Goal: Task Accomplishment & Management: Manage account settings

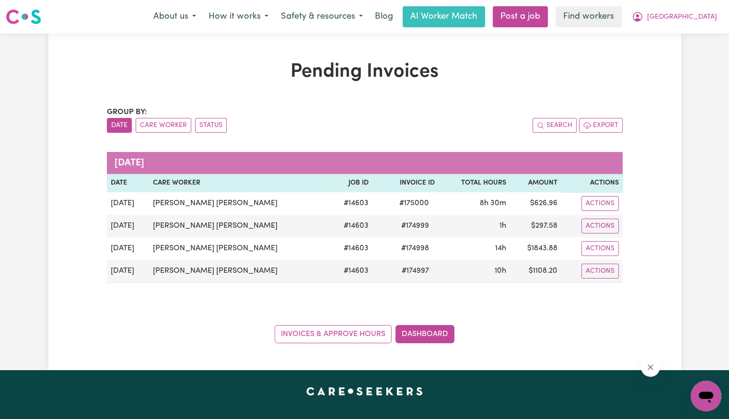
click at [710, 27] on div "About us How it works Safety & resources Blog AI Worker Match Post a job Find w…" at bounding box center [435, 16] width 576 height 21
click at [713, 22] on span "[GEOGRAPHIC_DATA]" at bounding box center [682, 17] width 70 height 11
drag, startPoint x: 713, startPoint y: 23, endPoint x: 702, endPoint y: 54, distance: 32.2
click at [702, 54] on link "Logout" at bounding box center [685, 55] width 76 height 18
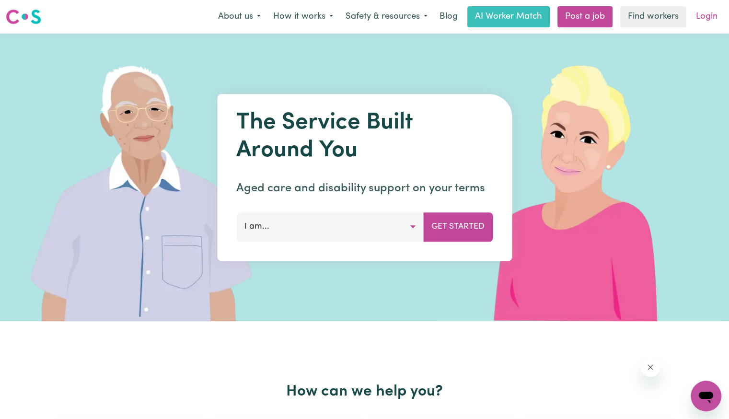
click at [711, 23] on link "Login" at bounding box center [706, 16] width 33 height 21
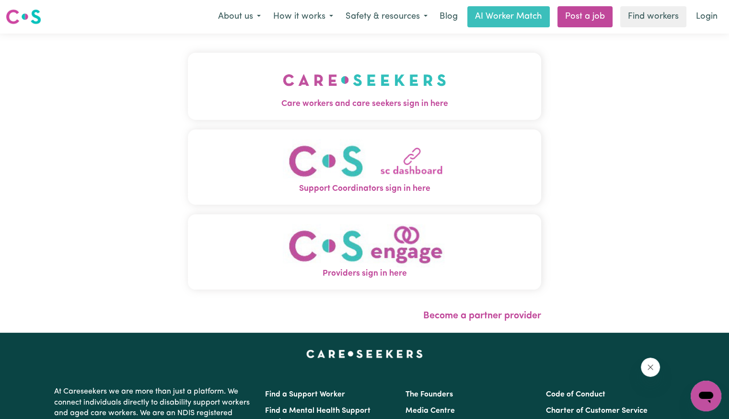
click at [313, 79] on img "Care workers and care seekers sign in here" at bounding box center [364, 79] width 163 height 35
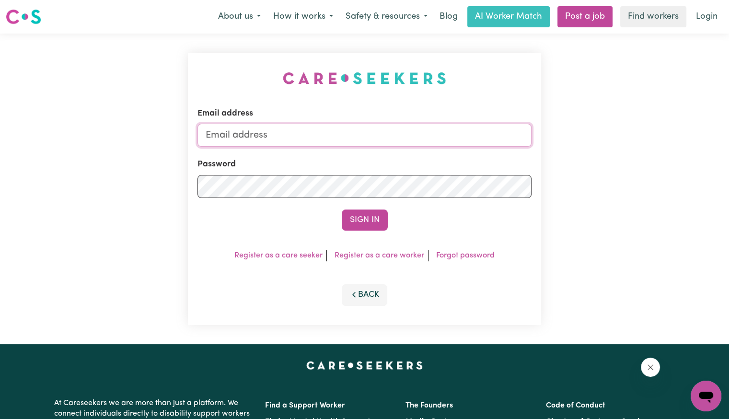
drag, startPoint x: 329, startPoint y: 129, endPoint x: 329, endPoint y: 136, distance: 7.2
click at [329, 129] on input "Email address" at bounding box center [365, 135] width 334 height 23
type input "[EMAIL_ADDRESS][DOMAIN_NAME]"
click at [342, 209] on button "Sign In" at bounding box center [365, 219] width 46 height 21
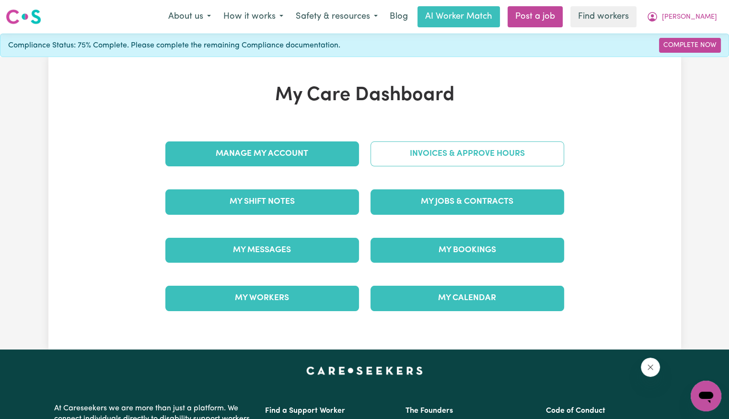
click at [446, 162] on link "Invoices & Approve Hours" at bounding box center [468, 153] width 194 height 25
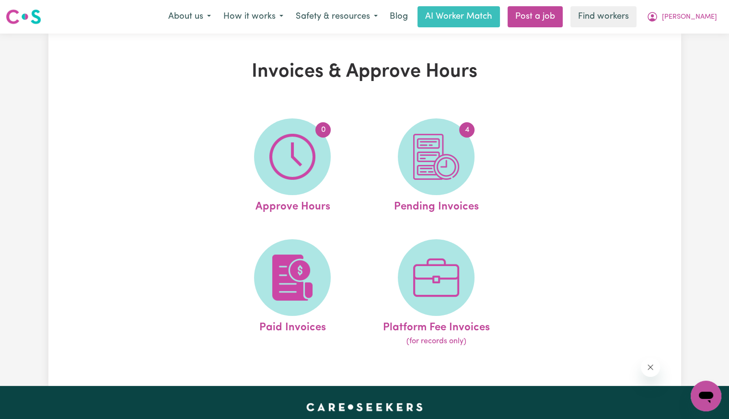
click at [446, 162] on img at bounding box center [436, 157] width 46 height 46
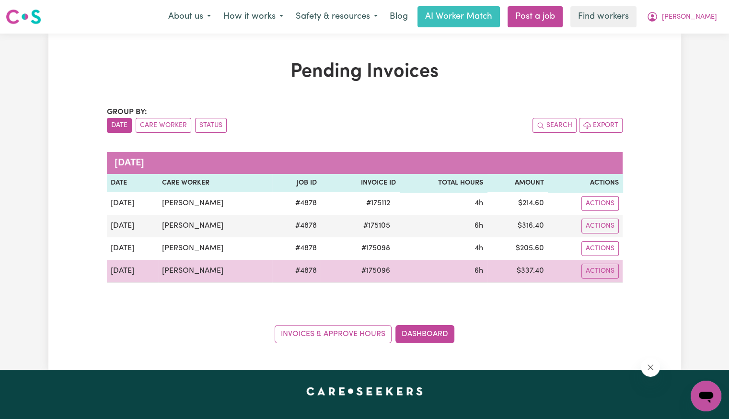
click at [388, 273] on span "# 175096" at bounding box center [376, 271] width 40 height 12
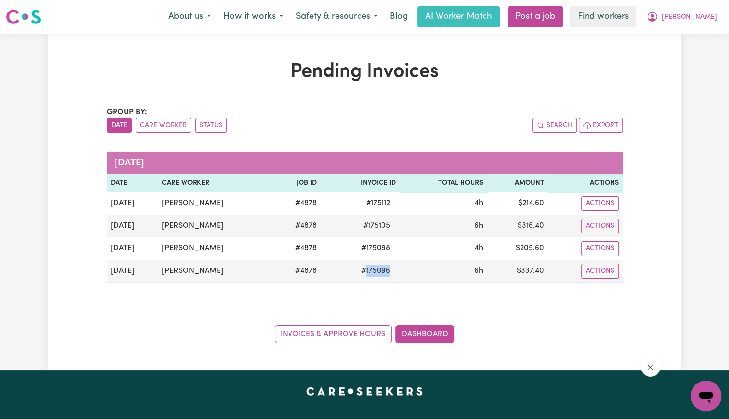
copy span "175096"
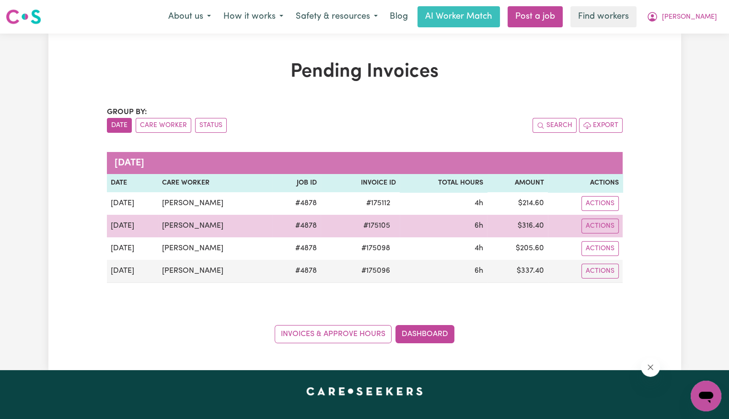
click at [388, 223] on span "# 175105" at bounding box center [377, 226] width 38 height 12
click at [389, 228] on span "# 175105" at bounding box center [377, 226] width 38 height 12
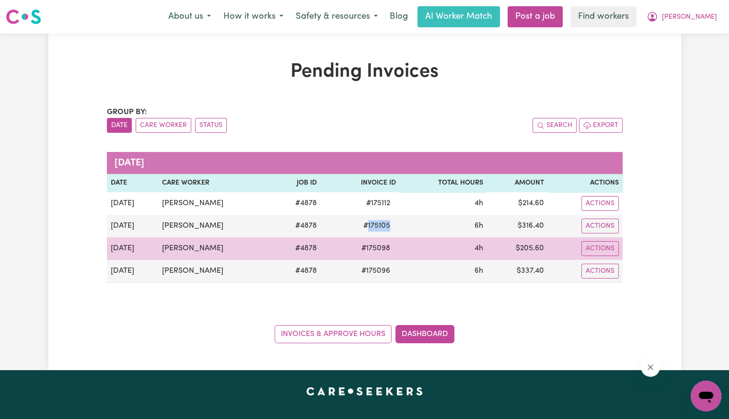
copy span "175105"
click at [380, 249] on span "# 175098" at bounding box center [376, 249] width 40 height 12
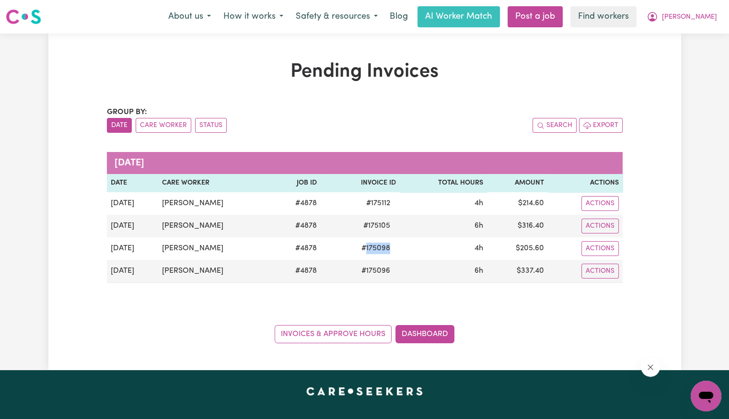
copy span "175098"
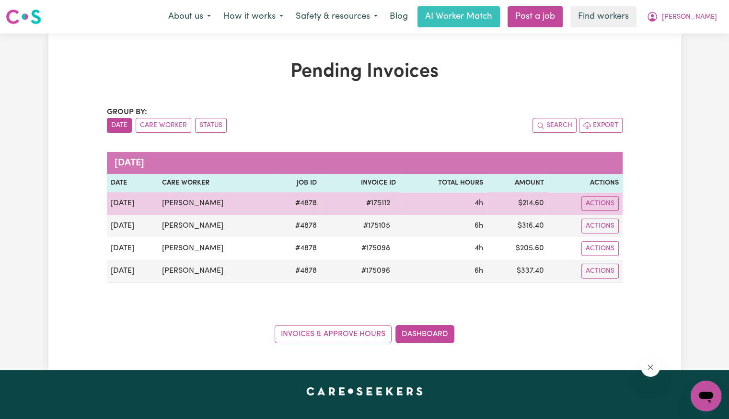
click at [392, 198] on span "# 175112" at bounding box center [377, 204] width 35 height 12
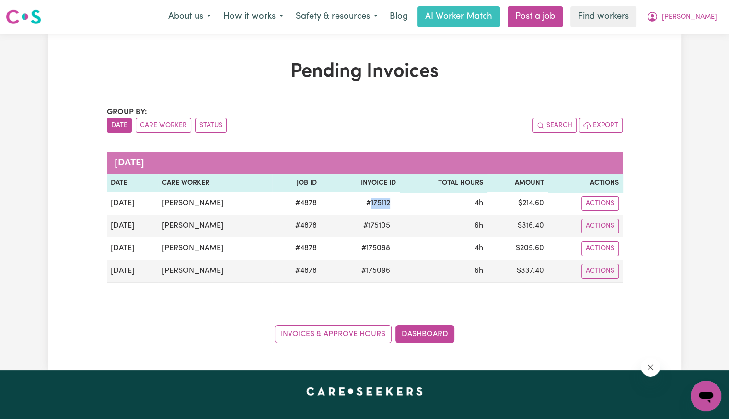
copy span "175112"
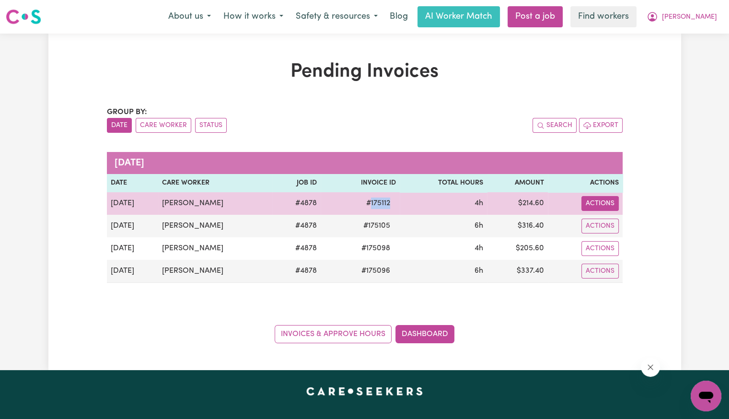
drag, startPoint x: 588, startPoint y: 198, endPoint x: 600, endPoint y: 211, distance: 18.3
click at [589, 198] on button "Actions" at bounding box center [599, 203] width 37 height 15
click at [609, 221] on link "Download Invoice" at bounding box center [623, 225] width 88 height 19
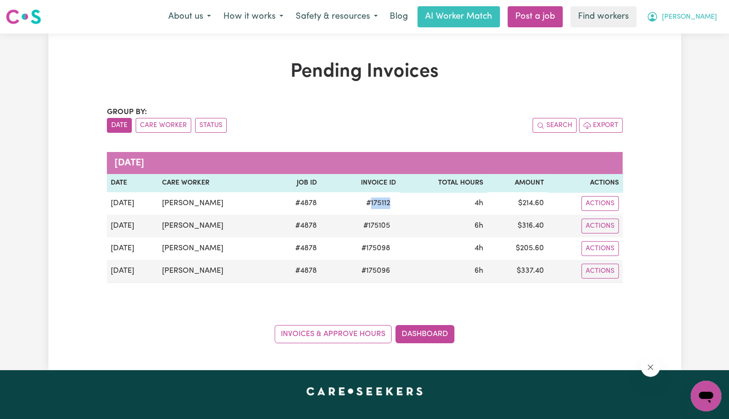
click at [710, 22] on button "[PERSON_NAME]" at bounding box center [681, 17] width 83 height 20
click at [685, 47] on link "Logout" at bounding box center [685, 55] width 76 height 18
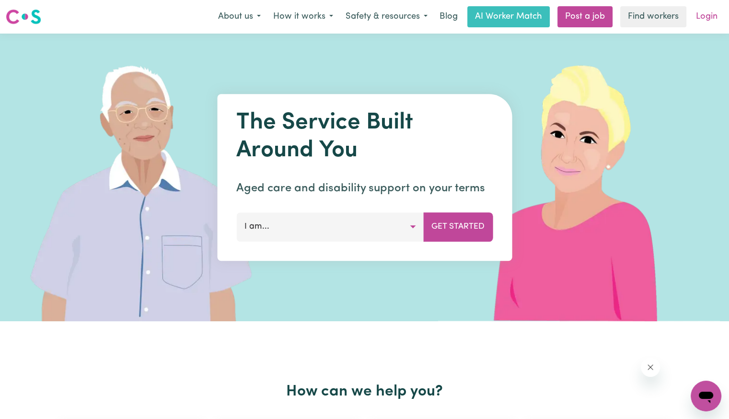
click at [709, 25] on link "Login" at bounding box center [706, 16] width 33 height 21
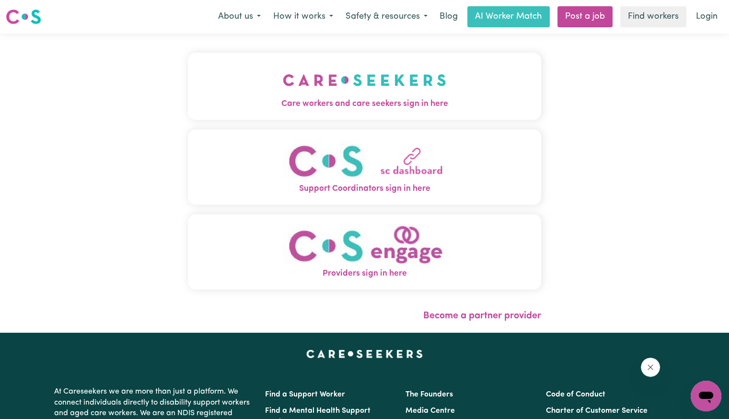
click at [283, 87] on img "Care workers and care seekers sign in here" at bounding box center [364, 79] width 163 height 35
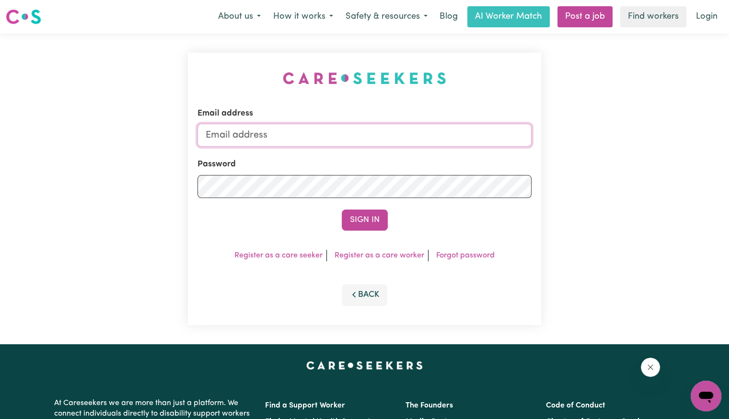
click at [307, 136] on input "Email address" at bounding box center [365, 135] width 334 height 23
type input "[EMAIL_ADDRESS][DOMAIN_NAME]"
click at [342, 209] on button "Sign In" at bounding box center [365, 219] width 46 height 21
